Goal: Information Seeking & Learning: Learn about a topic

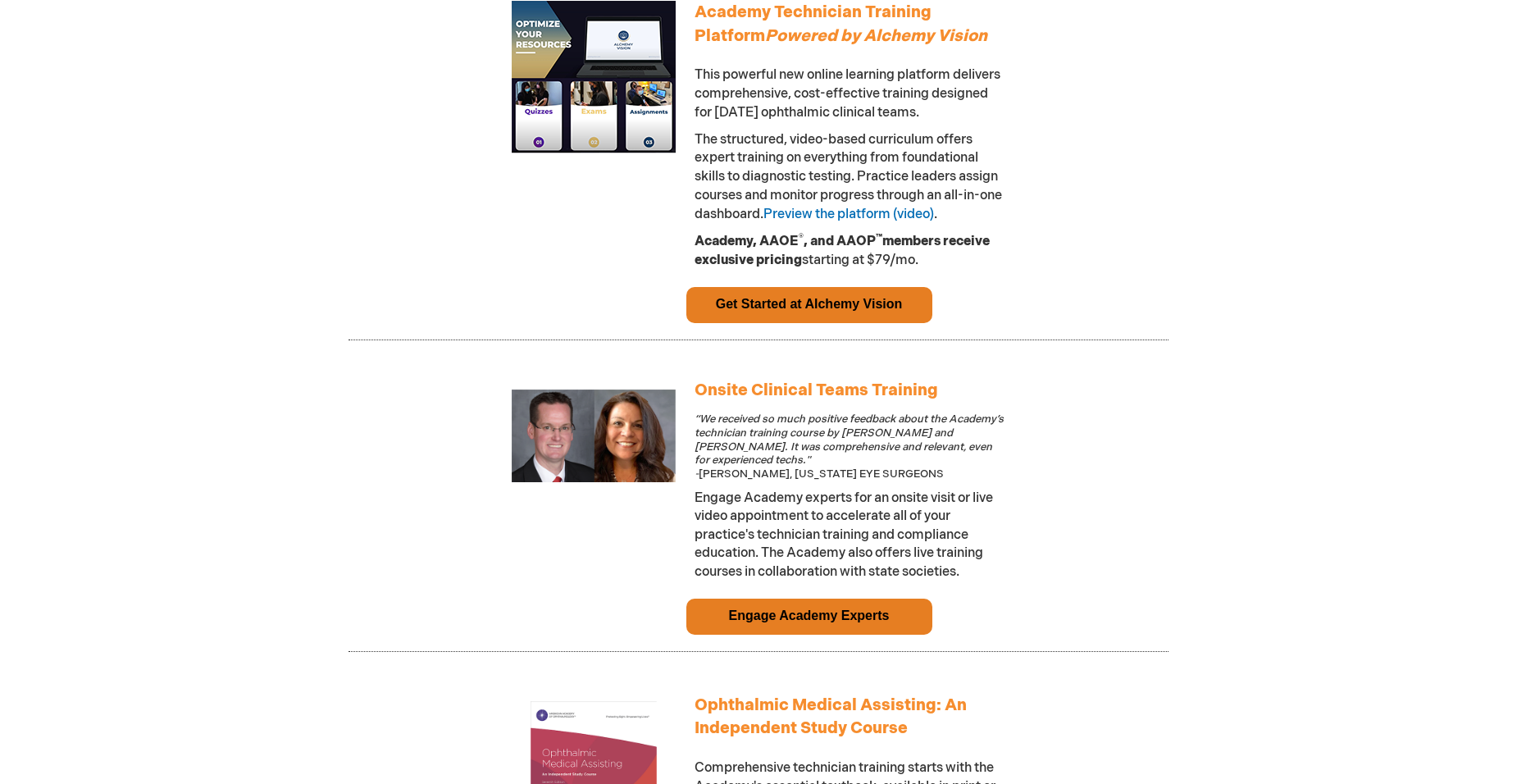
scroll to position [984, 0]
click at [804, 310] on link "Get Started at Alchemy Vision" at bounding box center [809, 303] width 187 height 14
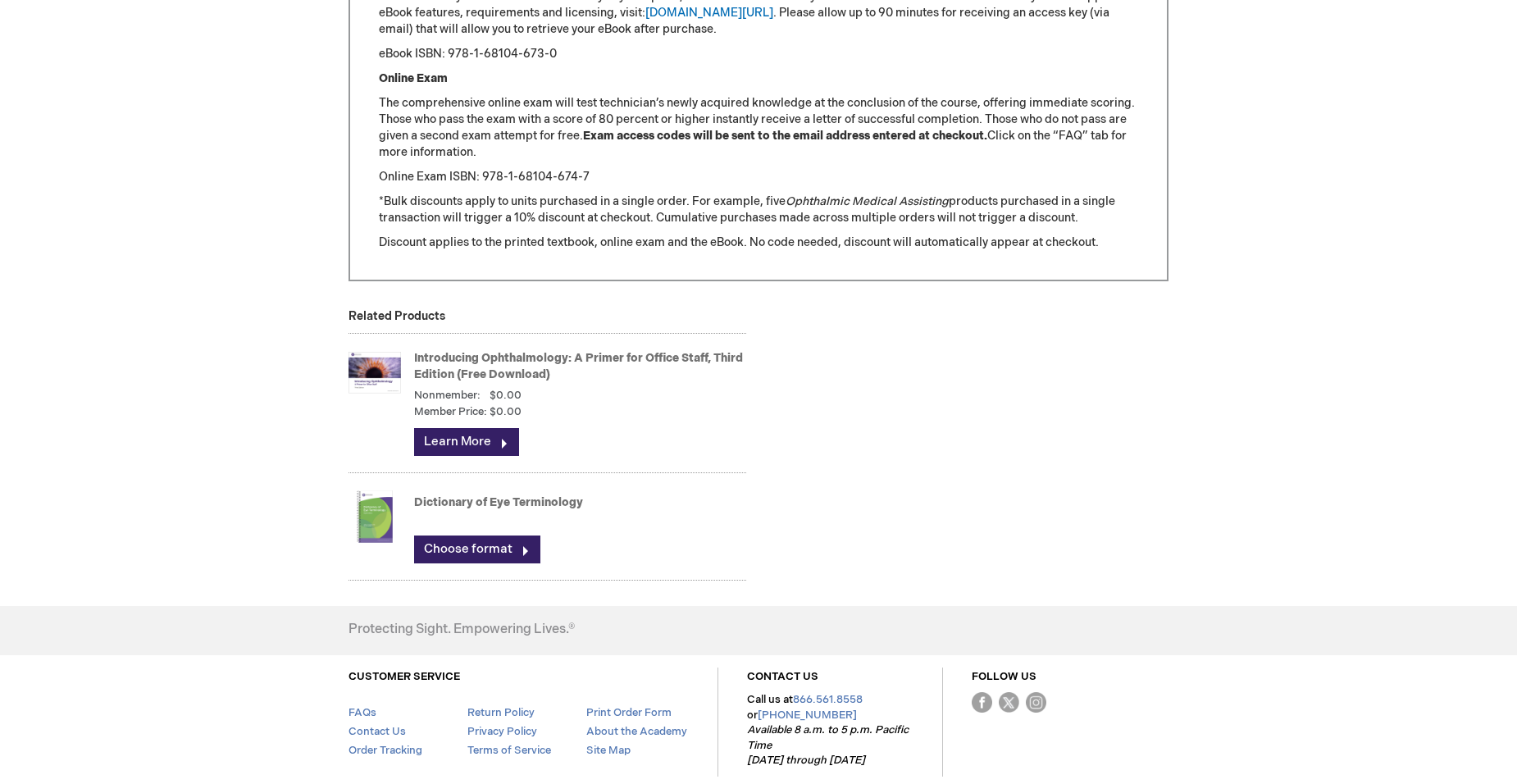
scroll to position [2132, 0]
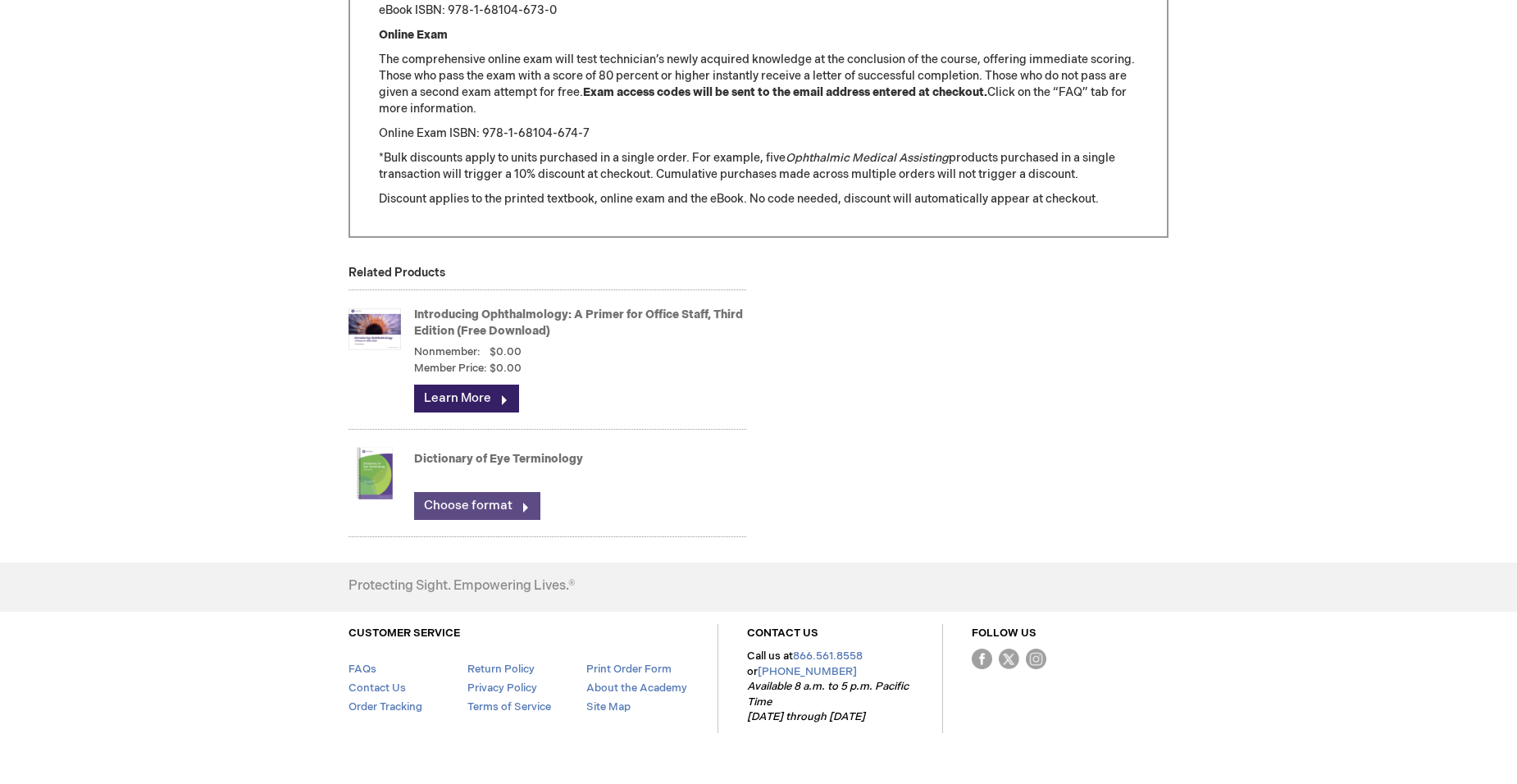
click at [462, 520] on link "Choose format" at bounding box center [477, 506] width 126 height 28
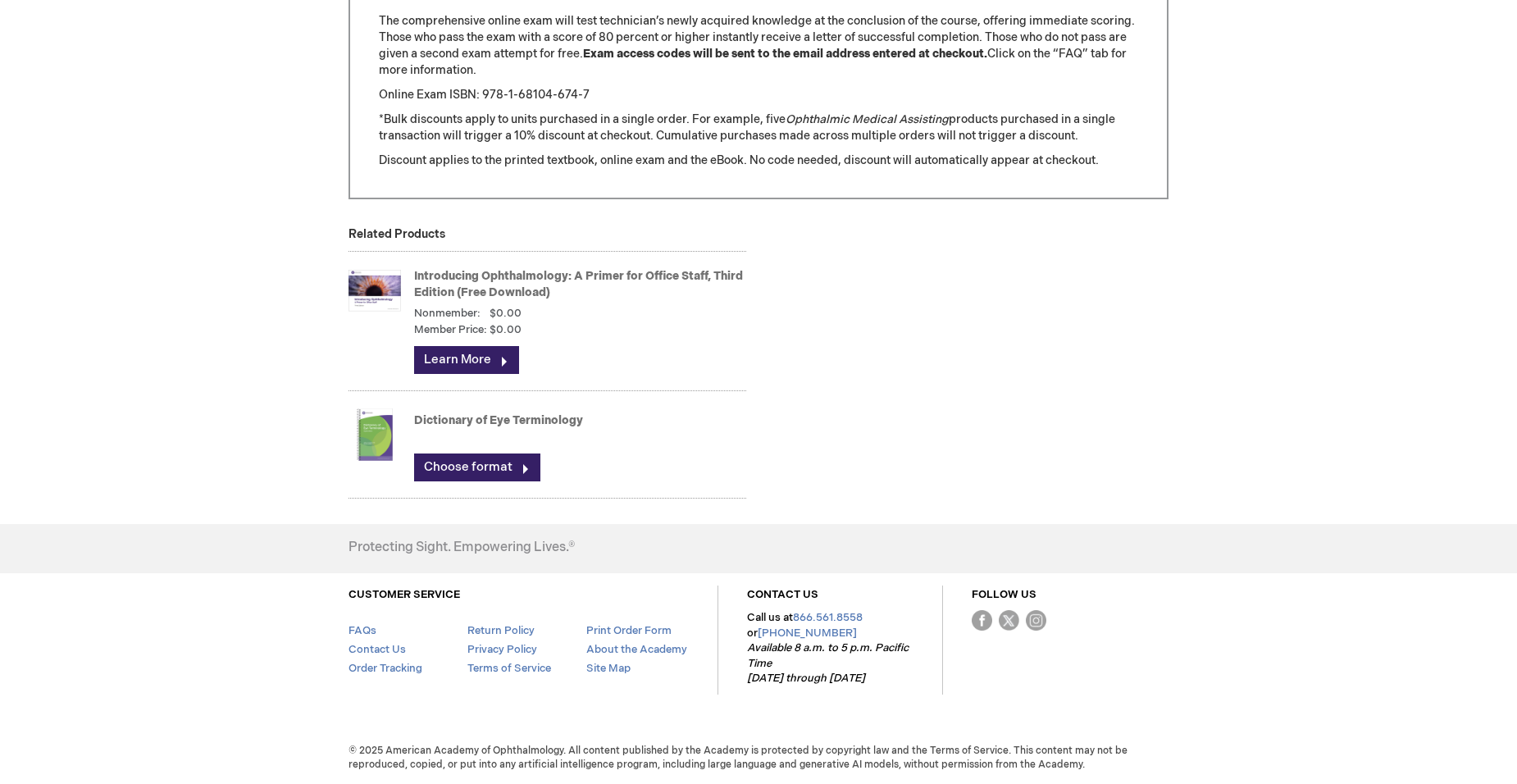
scroll to position [2296, 0]
click at [462, 374] on link "Learn More" at bounding box center [466, 360] width 105 height 28
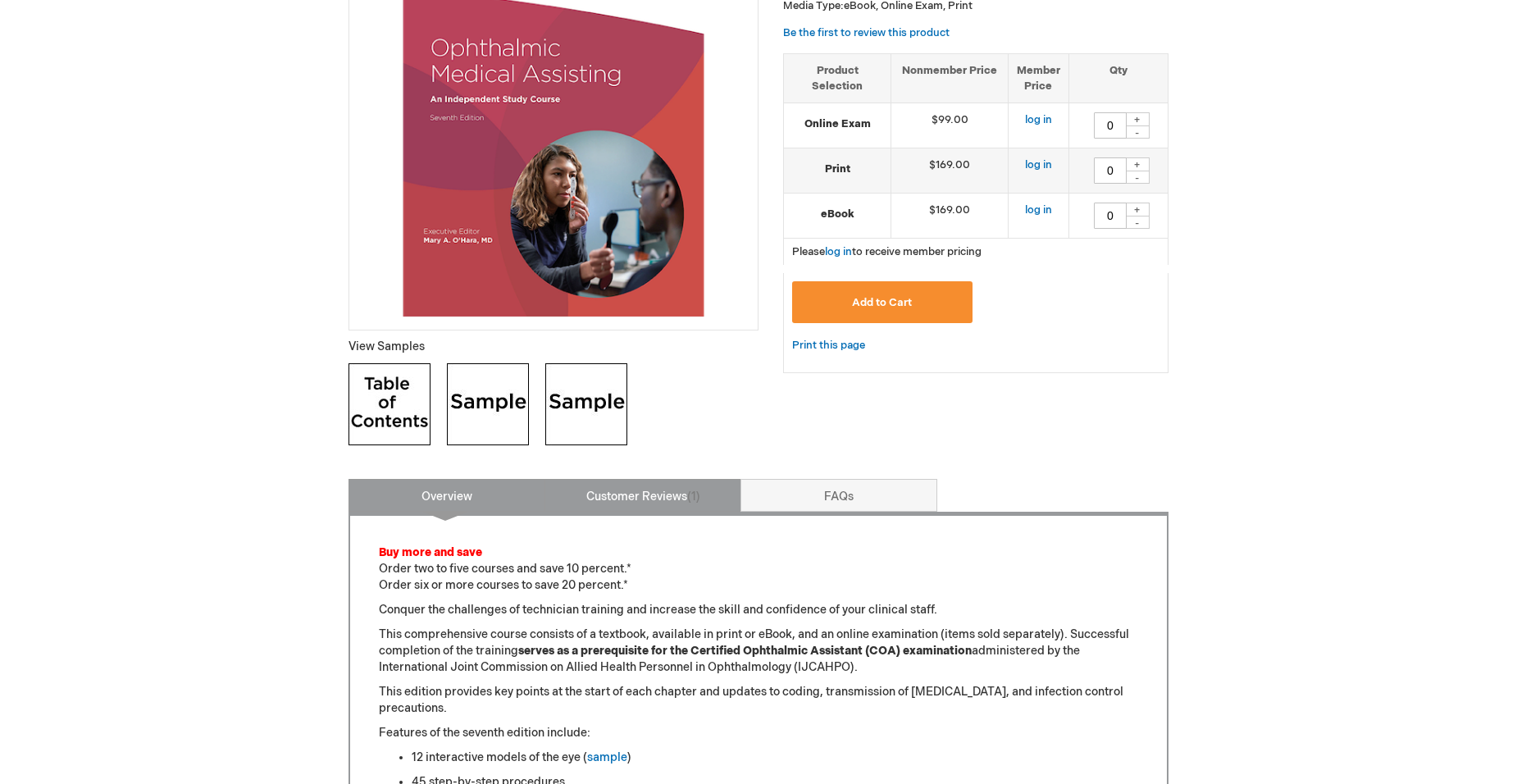
scroll to position [328, 0]
click at [628, 500] on link "Customer Reviews 1" at bounding box center [643, 494] width 196 height 32
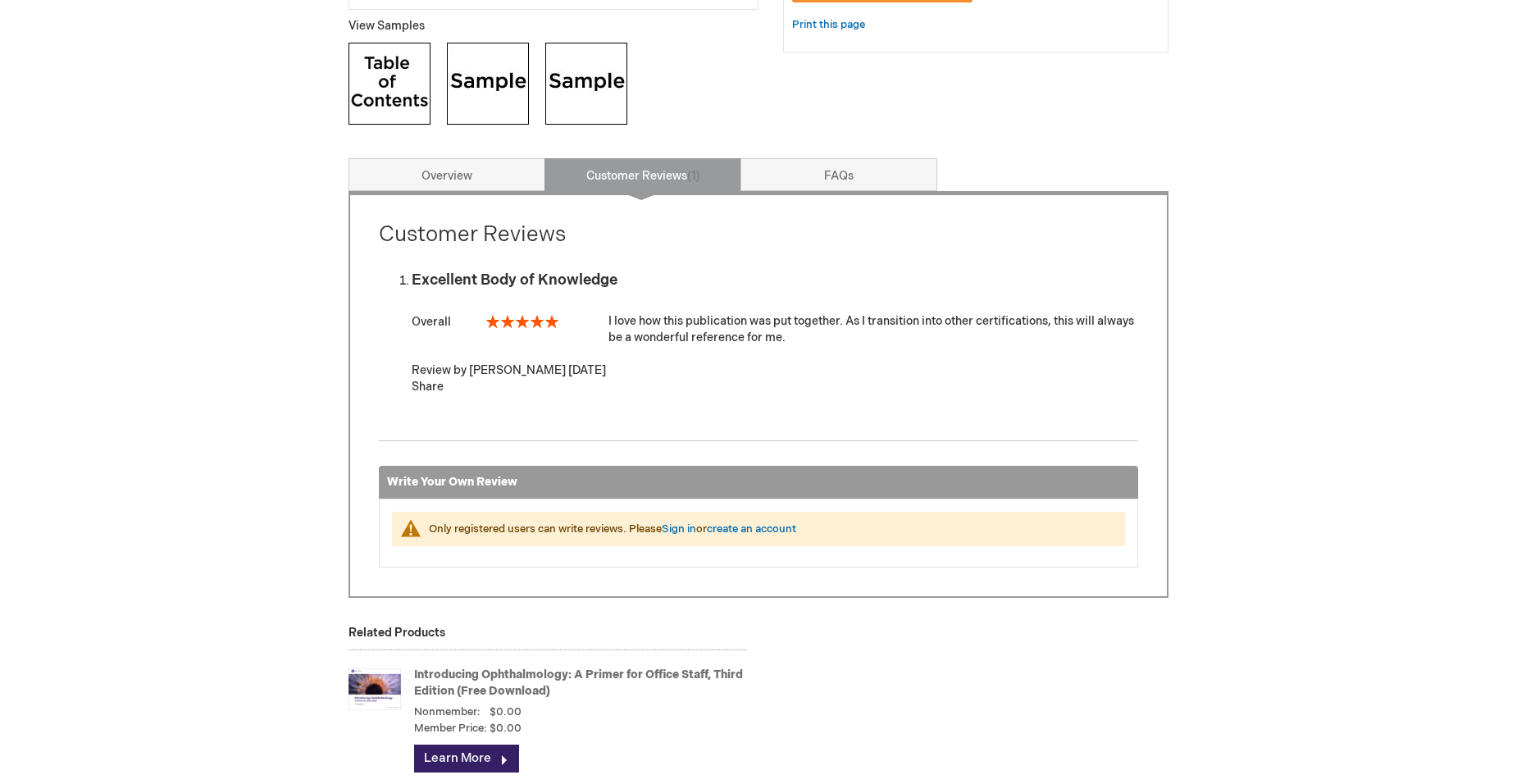
scroll to position [656, 0]
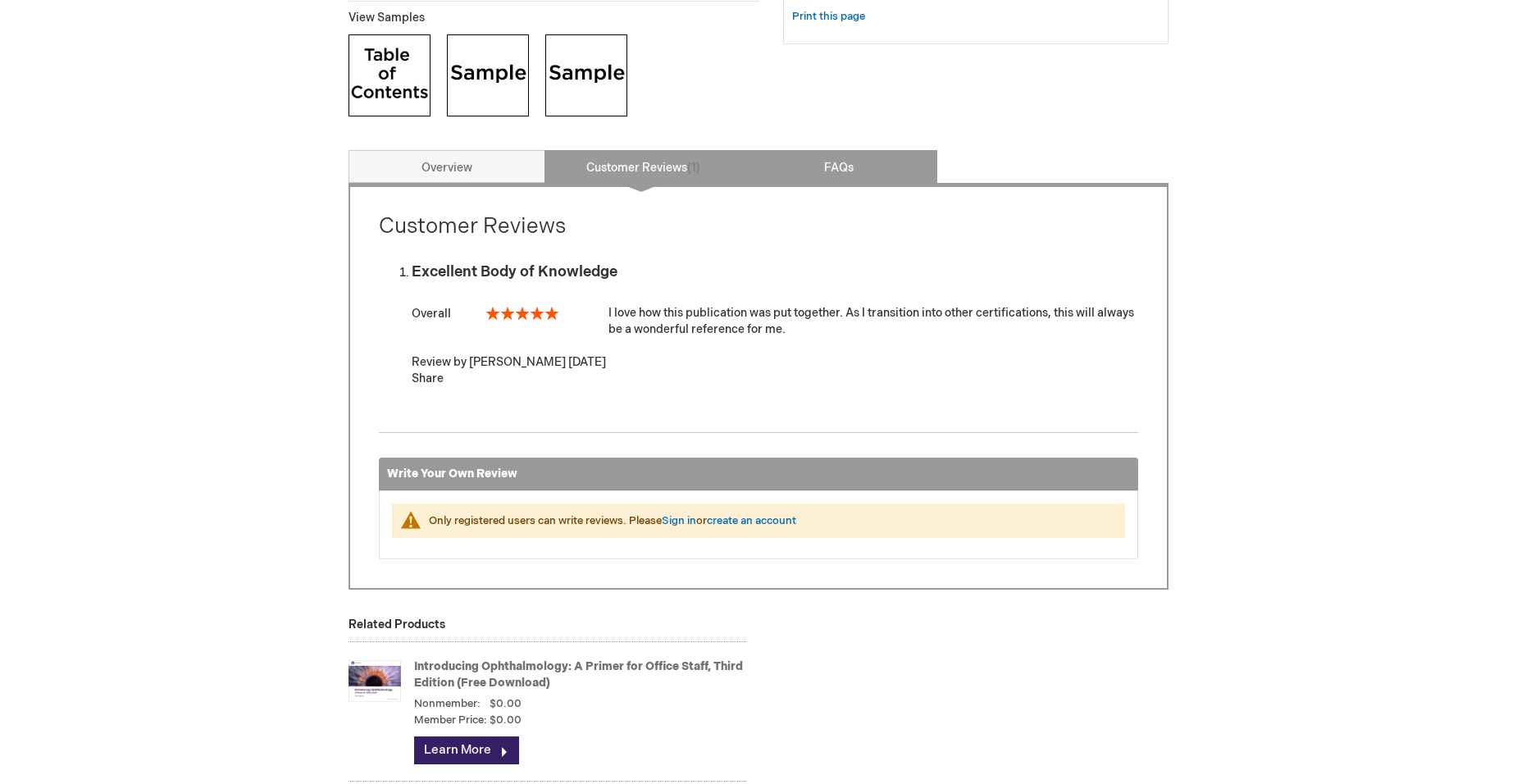
click at [835, 183] on link "FAQs" at bounding box center [839, 167] width 196 height 32
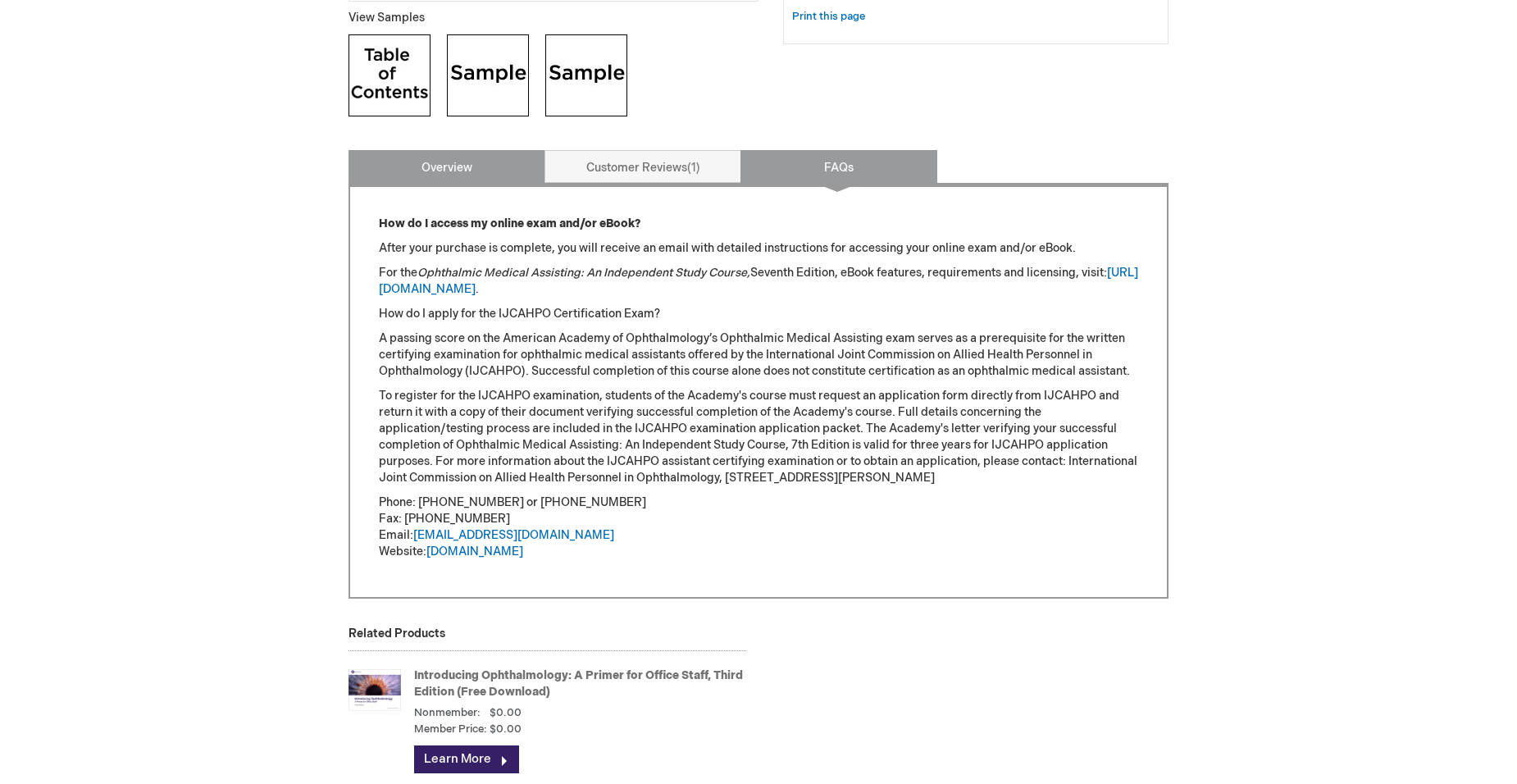
click at [469, 183] on link "Overview" at bounding box center [447, 167] width 196 height 32
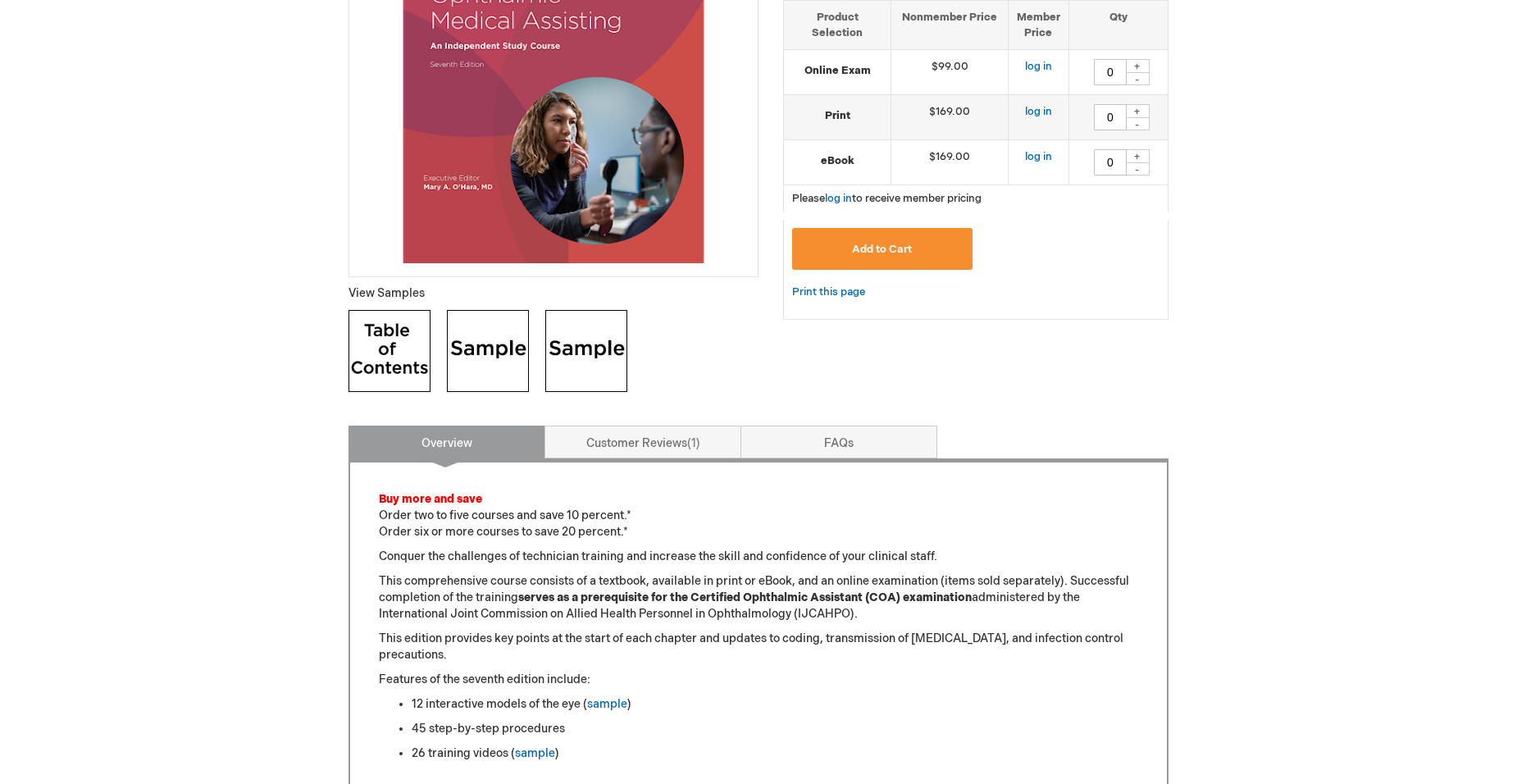
scroll to position [165, 0]
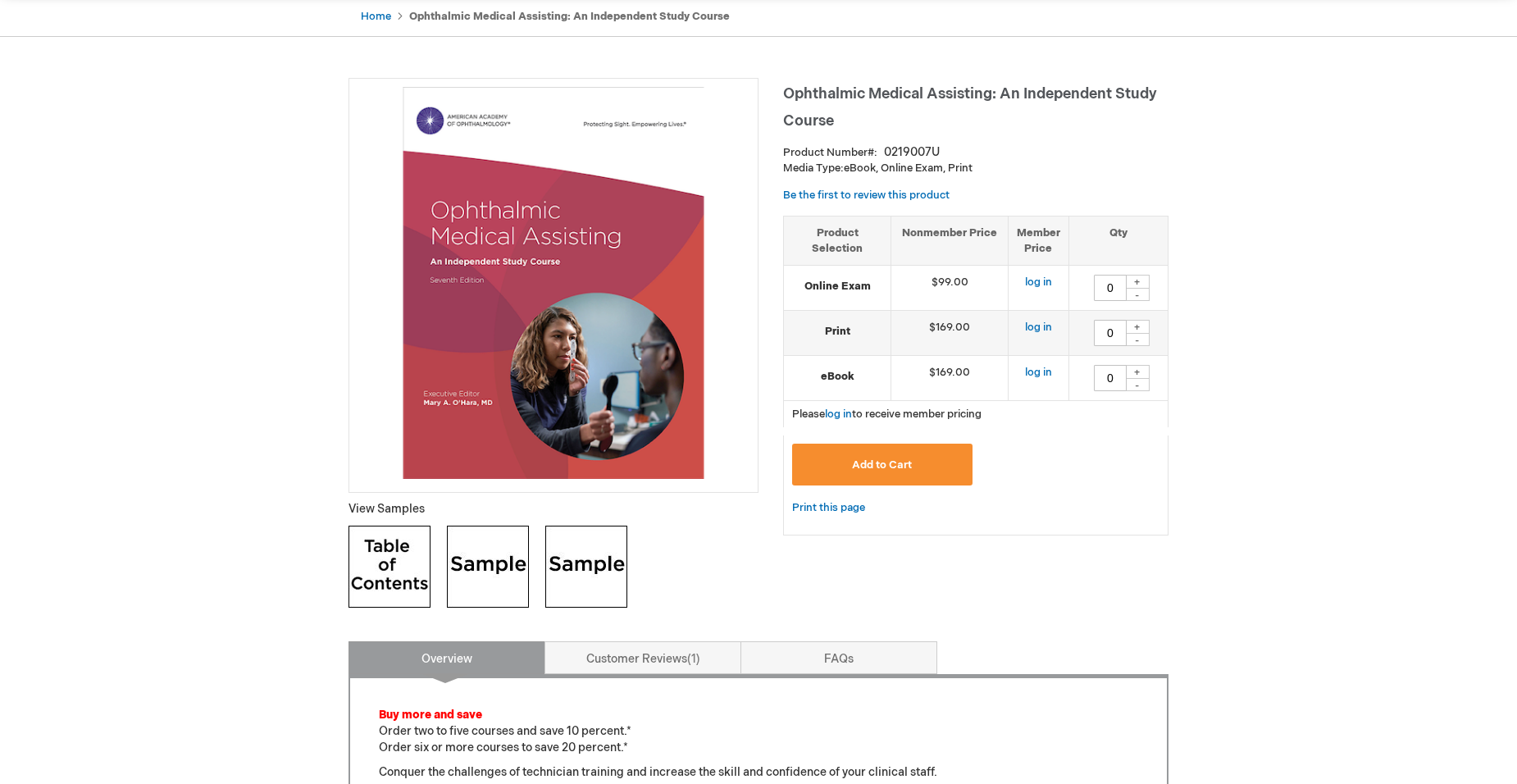
click at [1139, 334] on div "+" at bounding box center [1137, 326] width 25 height 14
type input "1"
click at [1136, 289] on div "+" at bounding box center [1137, 282] width 25 height 14
type input "1"
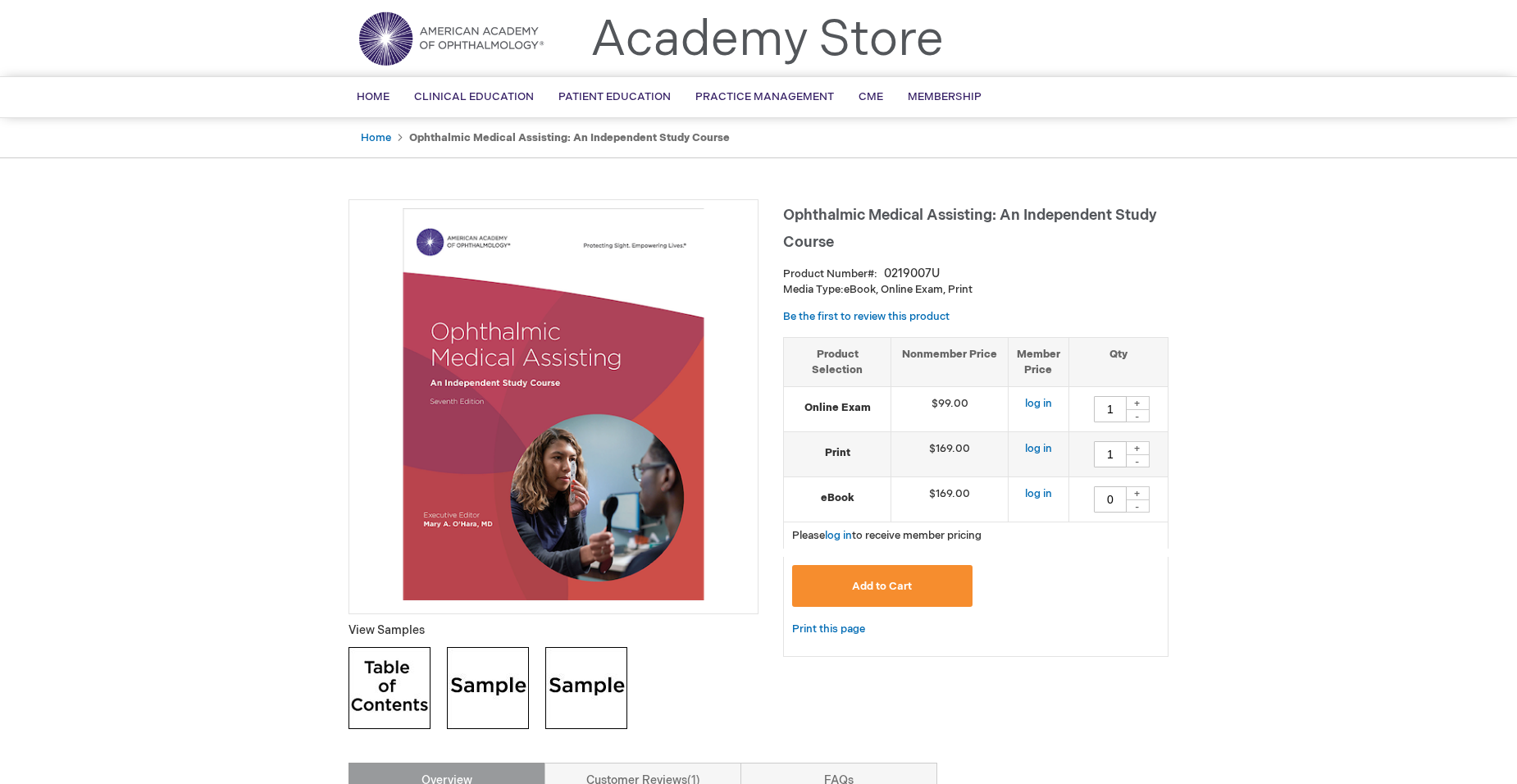
scroll to position [83, 0]
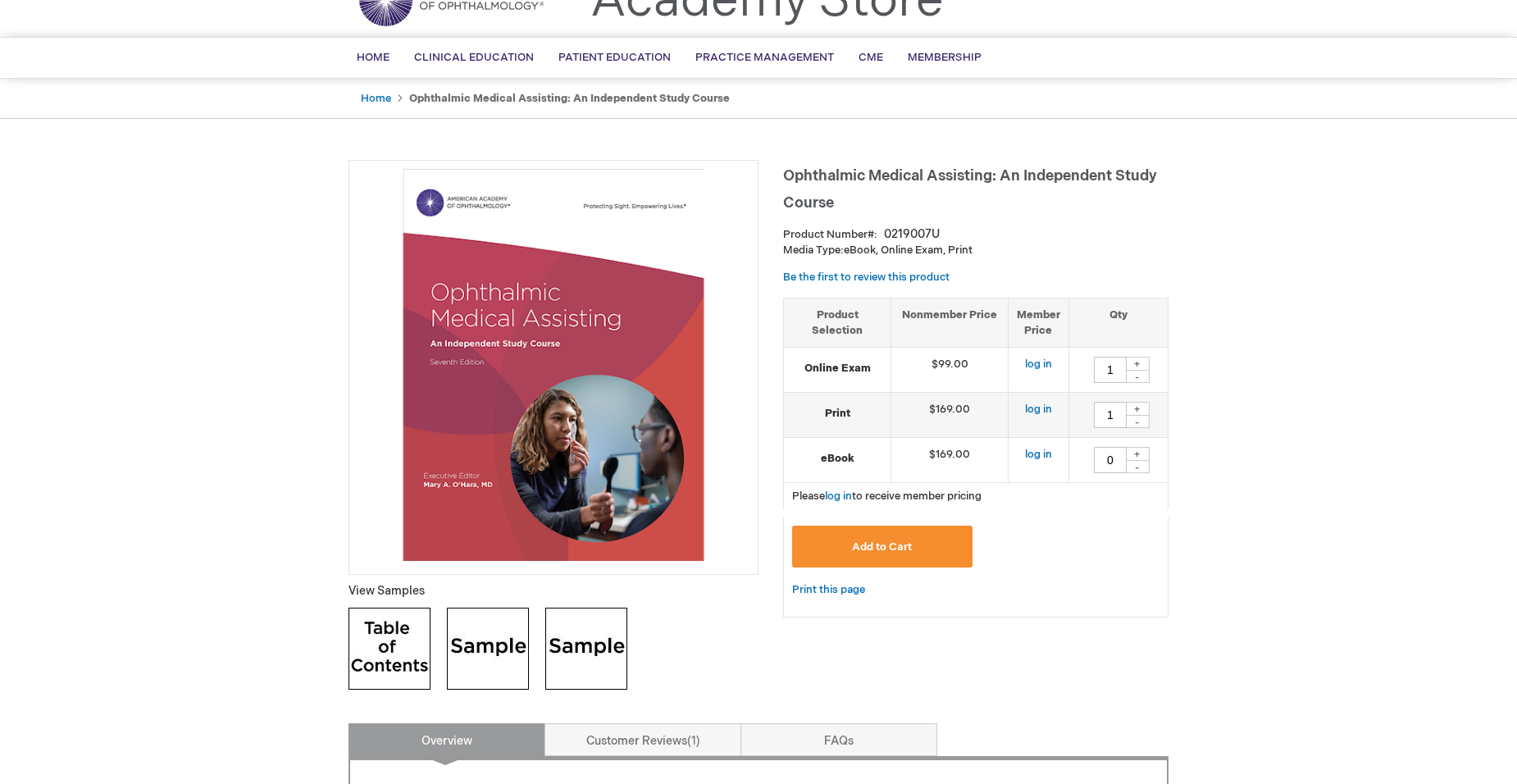
click at [1135, 461] on div "+" at bounding box center [1137, 453] width 25 height 14
type input "1"
click at [1143, 428] on div "-" at bounding box center [1137, 421] width 25 height 13
type input "0"
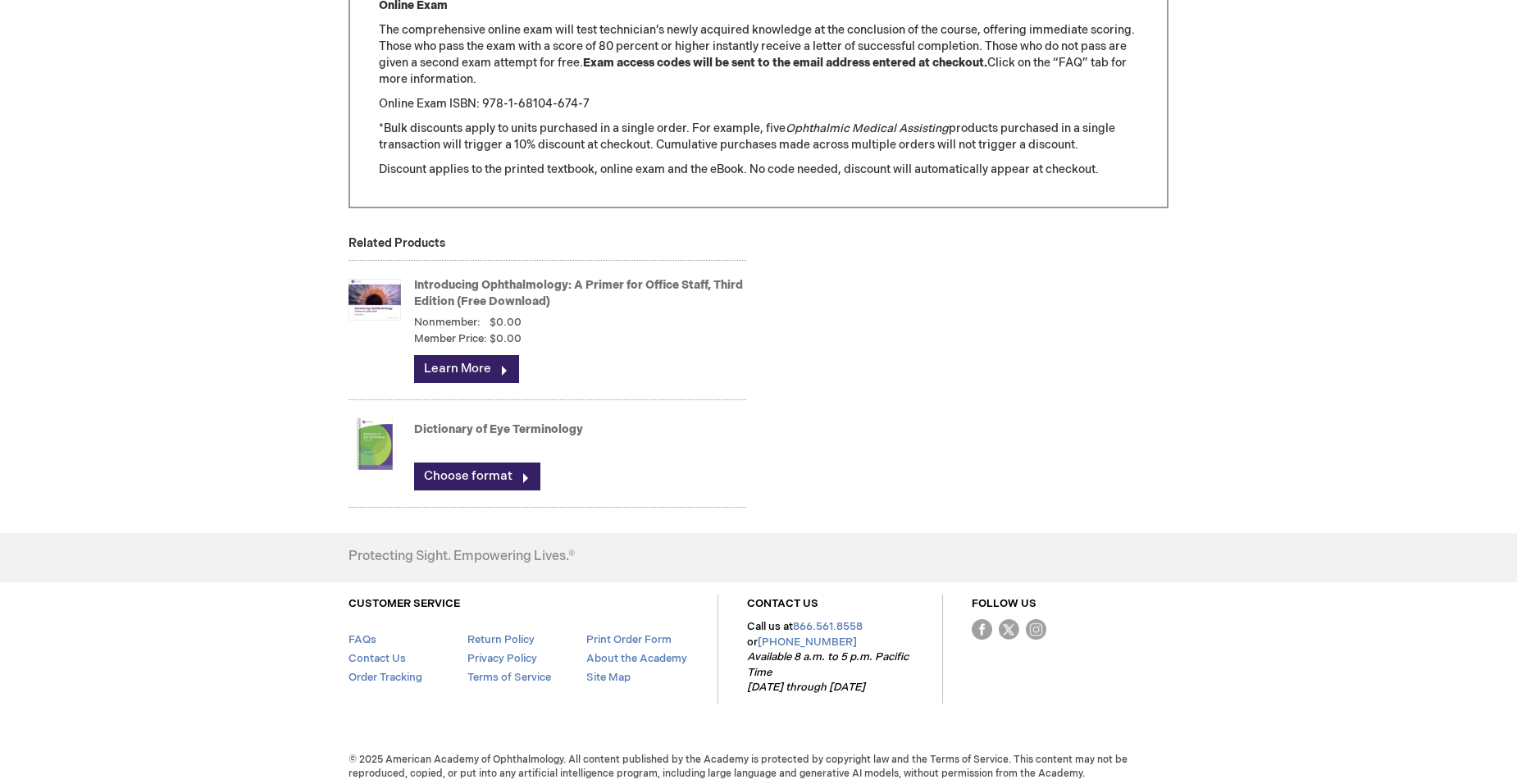
scroll to position [2215, 0]
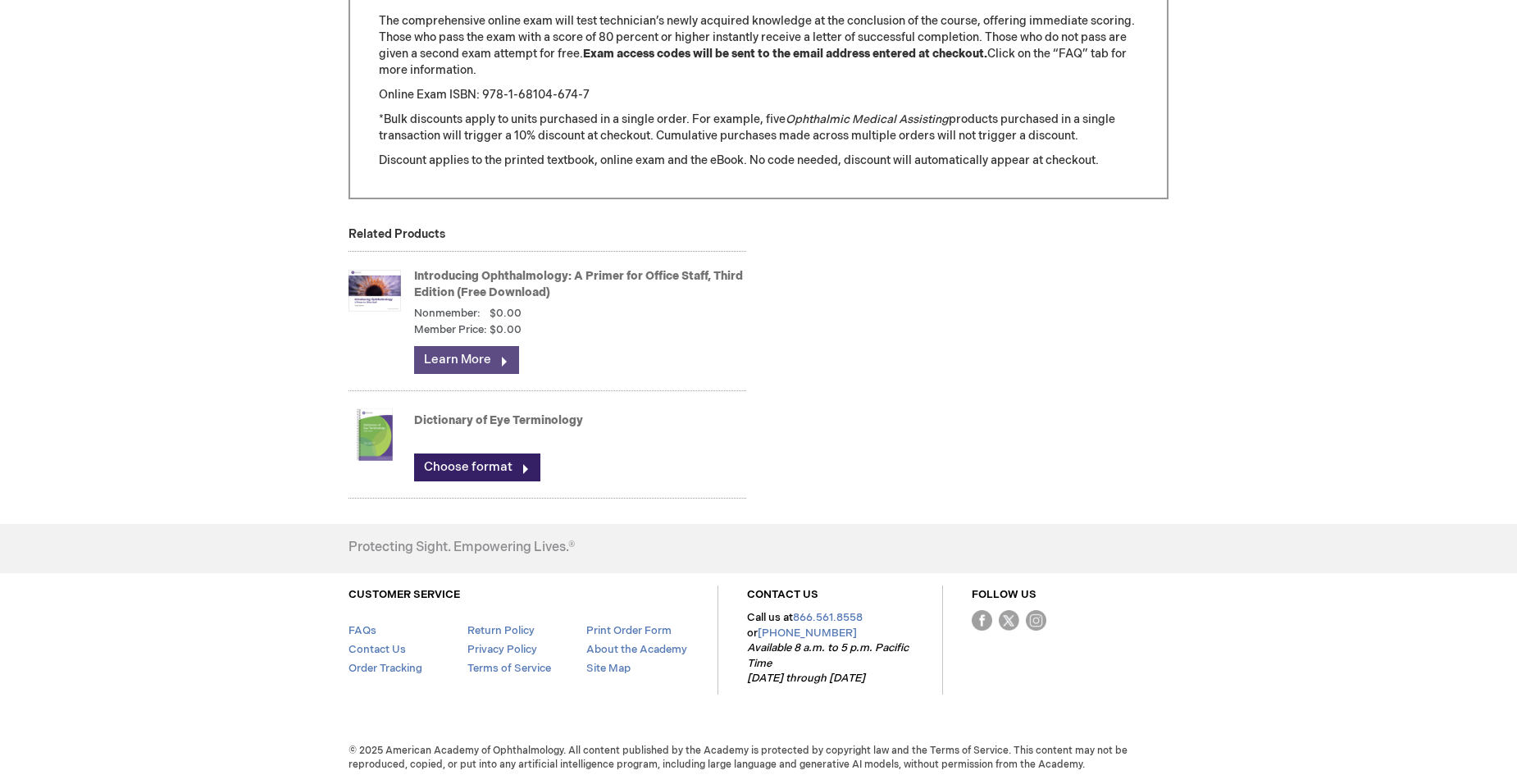
click at [479, 374] on link "Learn More" at bounding box center [466, 360] width 105 height 28
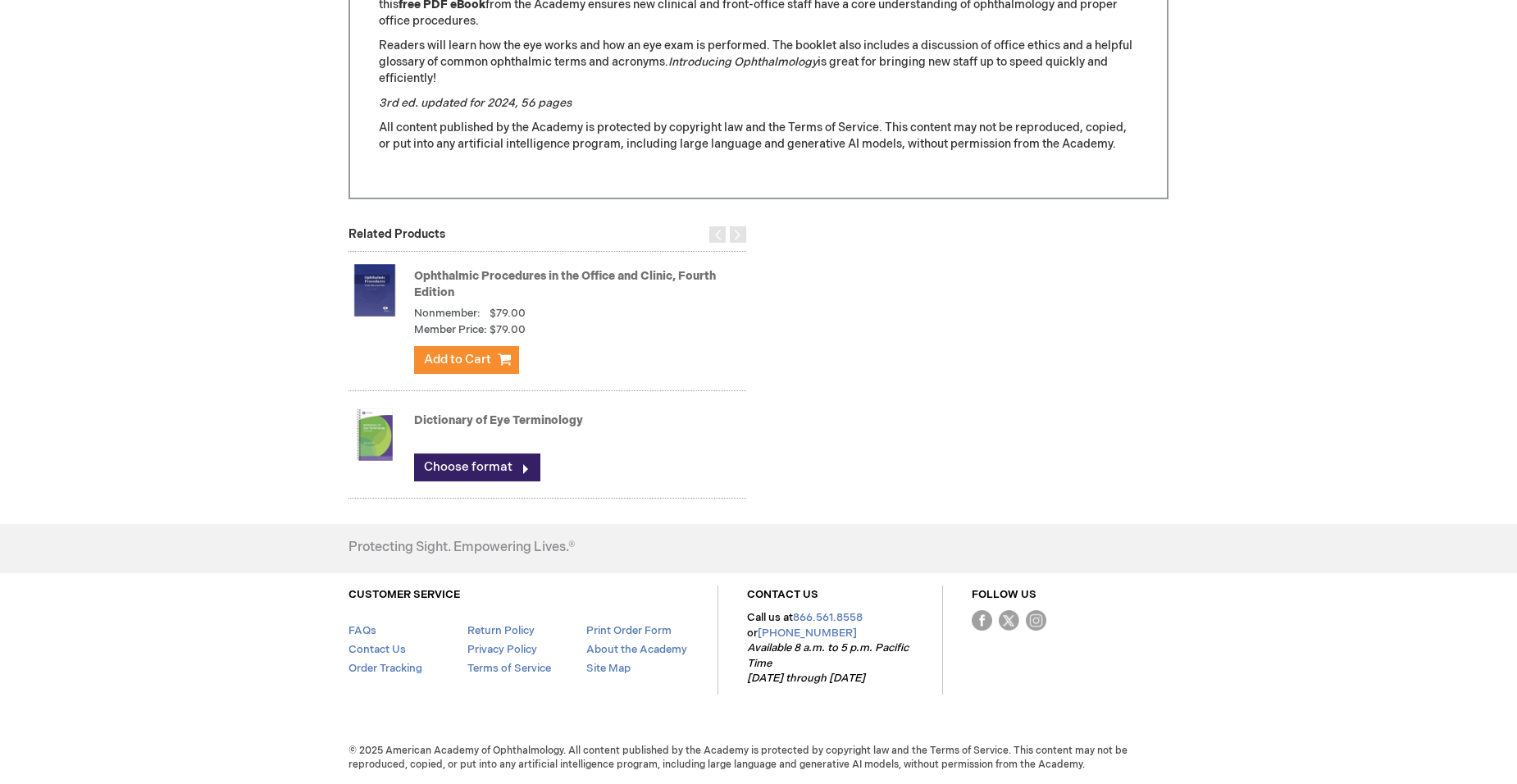
scroll to position [891, 0]
click at [470, 456] on link "Choose format" at bounding box center [477, 467] width 126 height 28
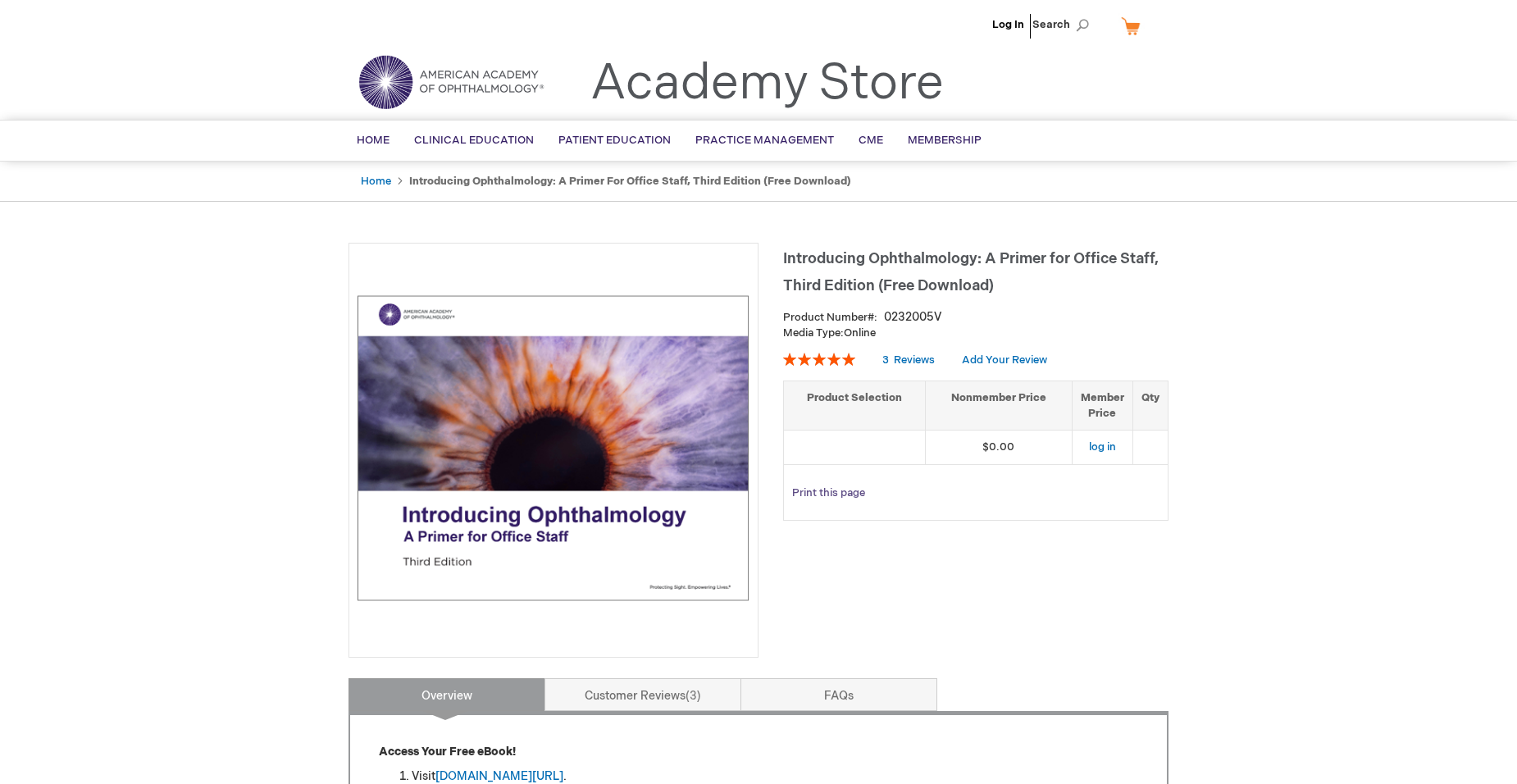
click at [825, 504] on link "Print this page" at bounding box center [829, 494] width 73 height 20
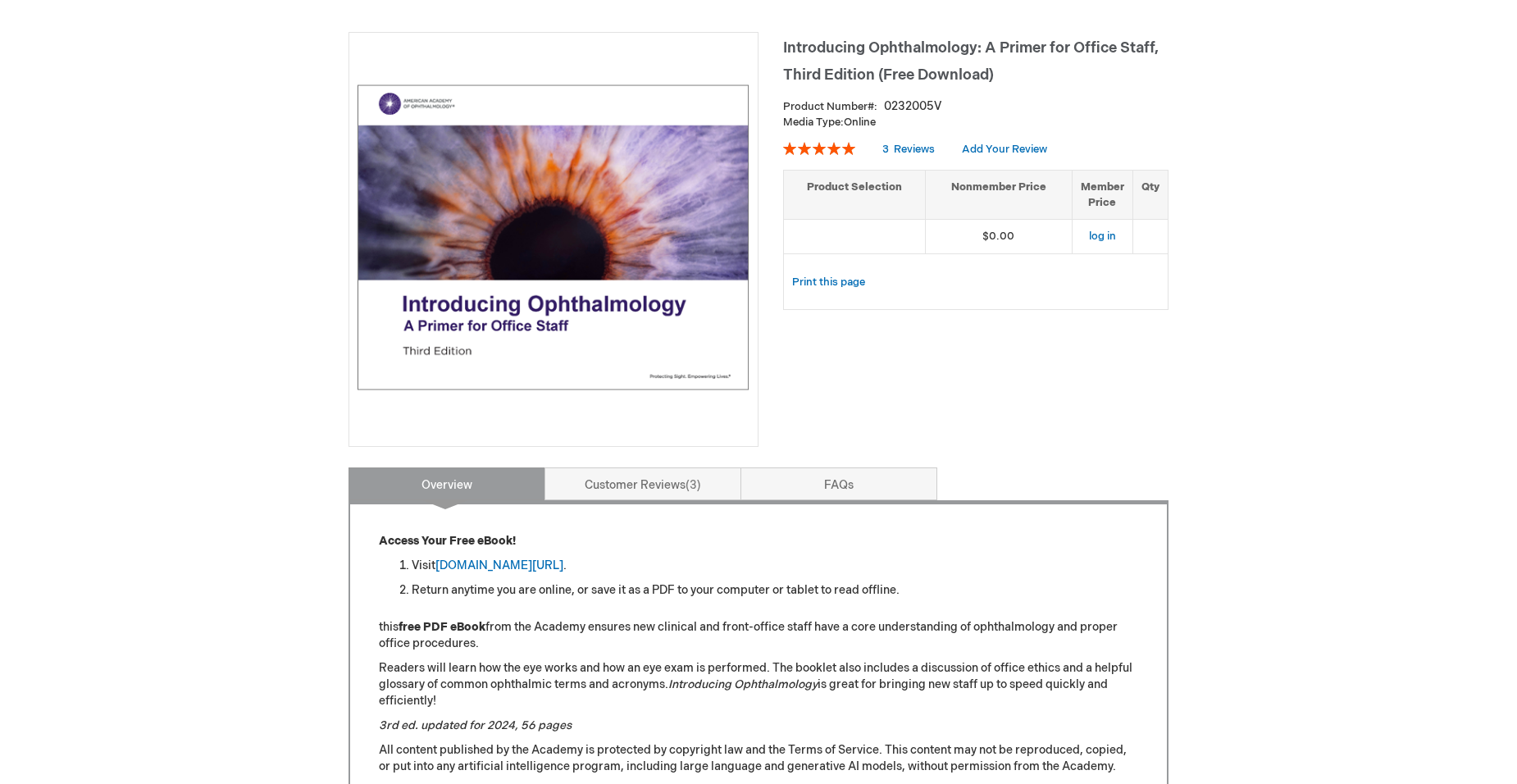
scroll to position [246, 0]
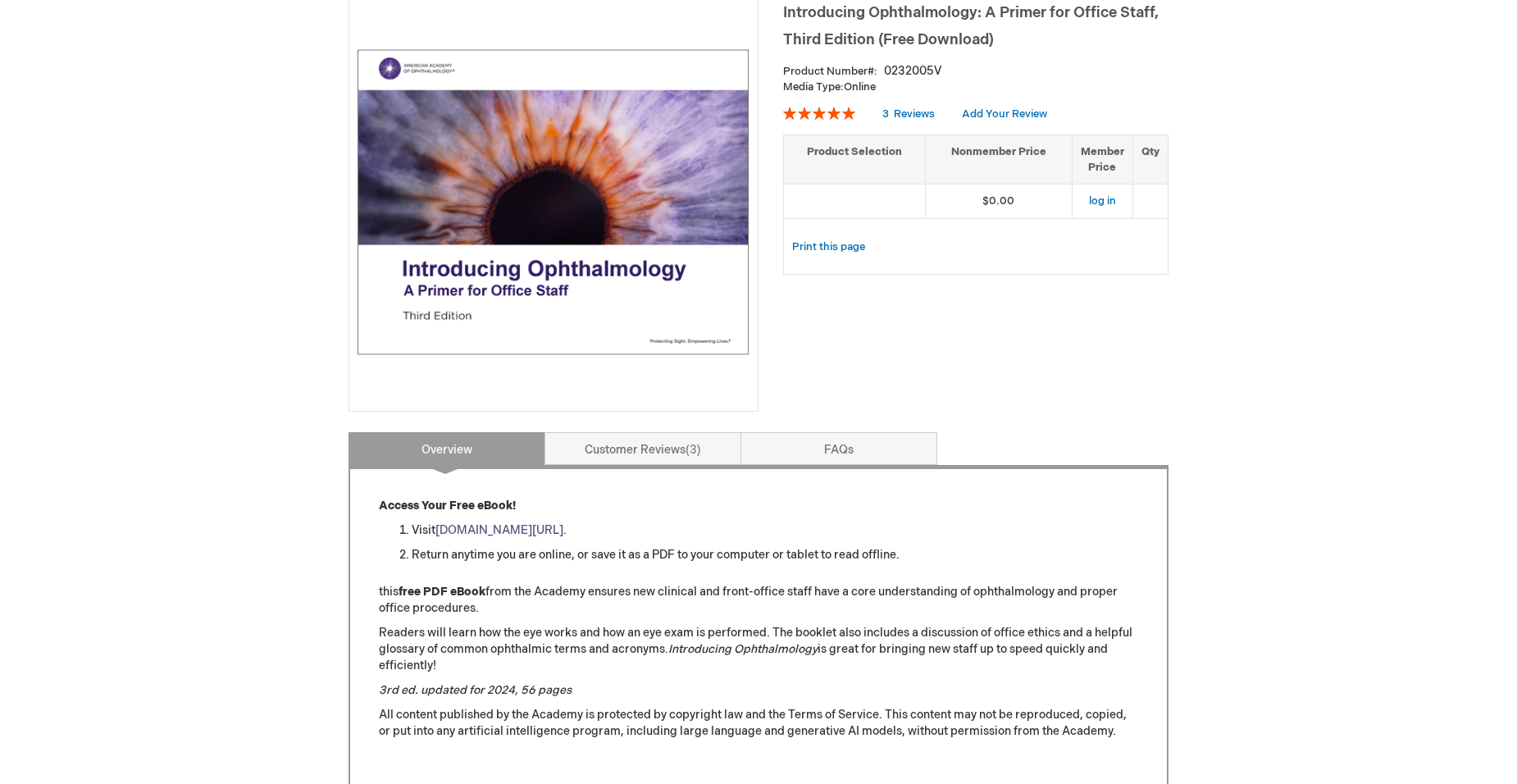
click at [481, 537] on link "[DOMAIN_NAME][URL]" at bounding box center [500, 530] width 128 height 14
